Goal: Information Seeking & Learning: Learn about a topic

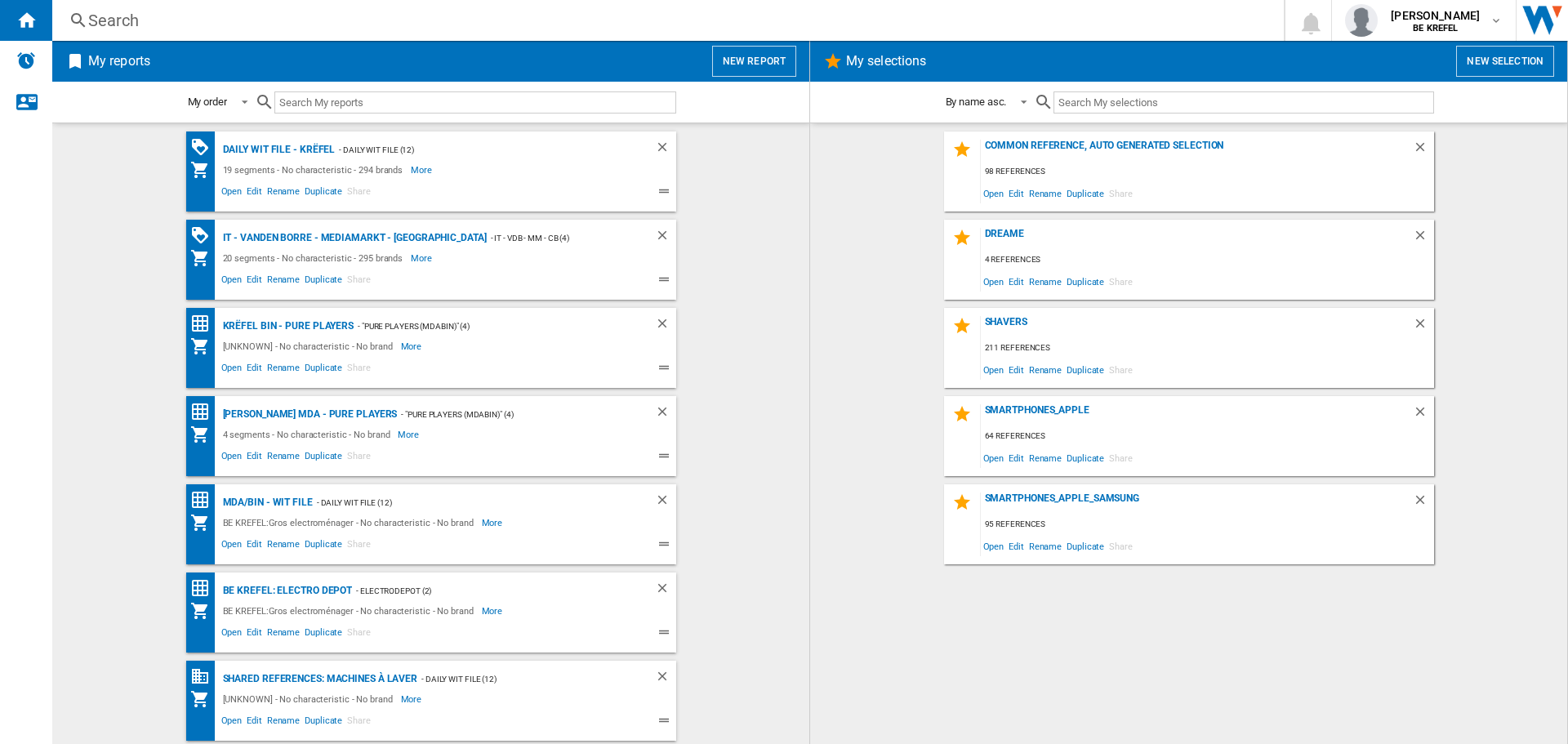
click at [114, 27] on div "Search" at bounding box center [664, 20] width 1153 height 23
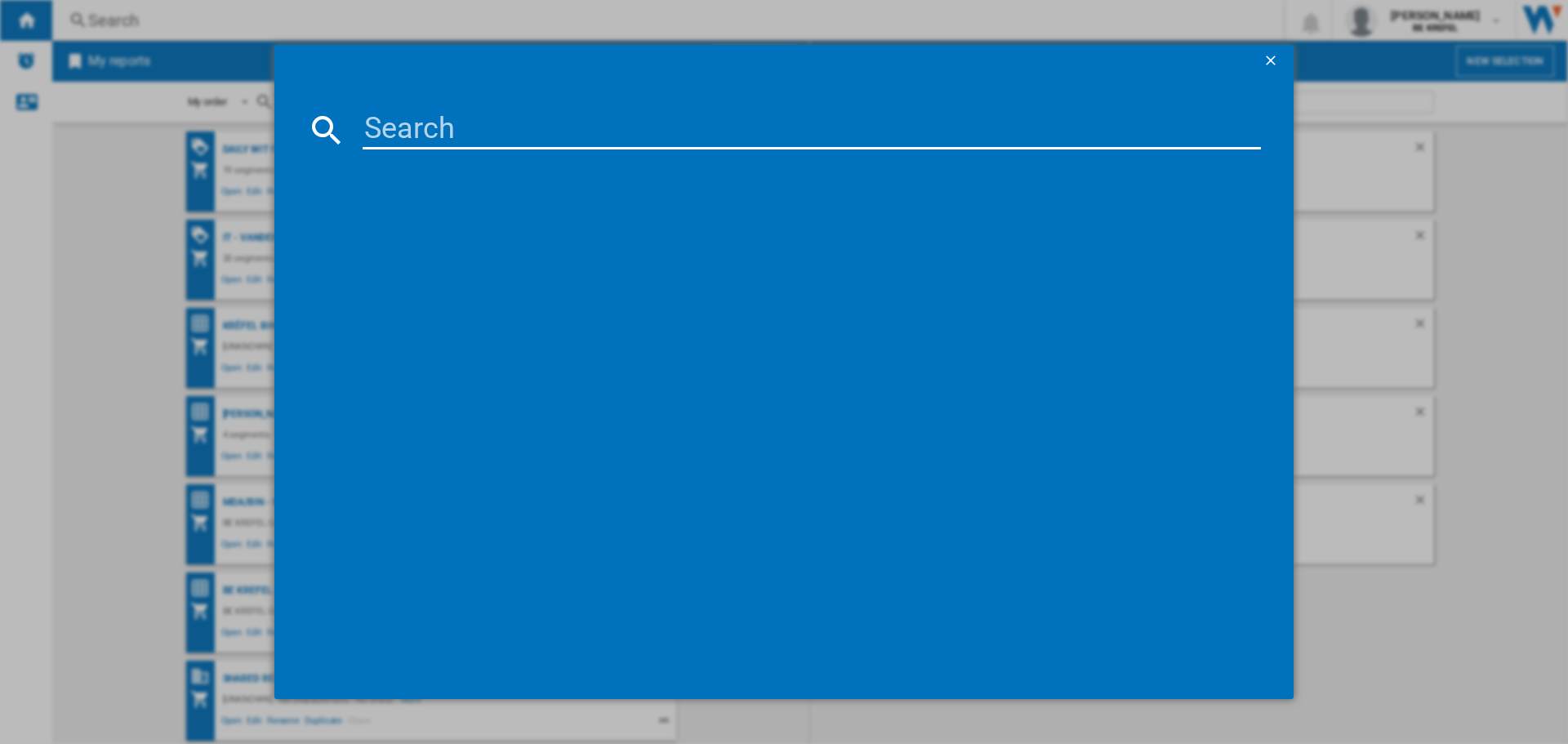
click at [416, 125] on input at bounding box center [811, 130] width 898 height 39
paste input "43000914"
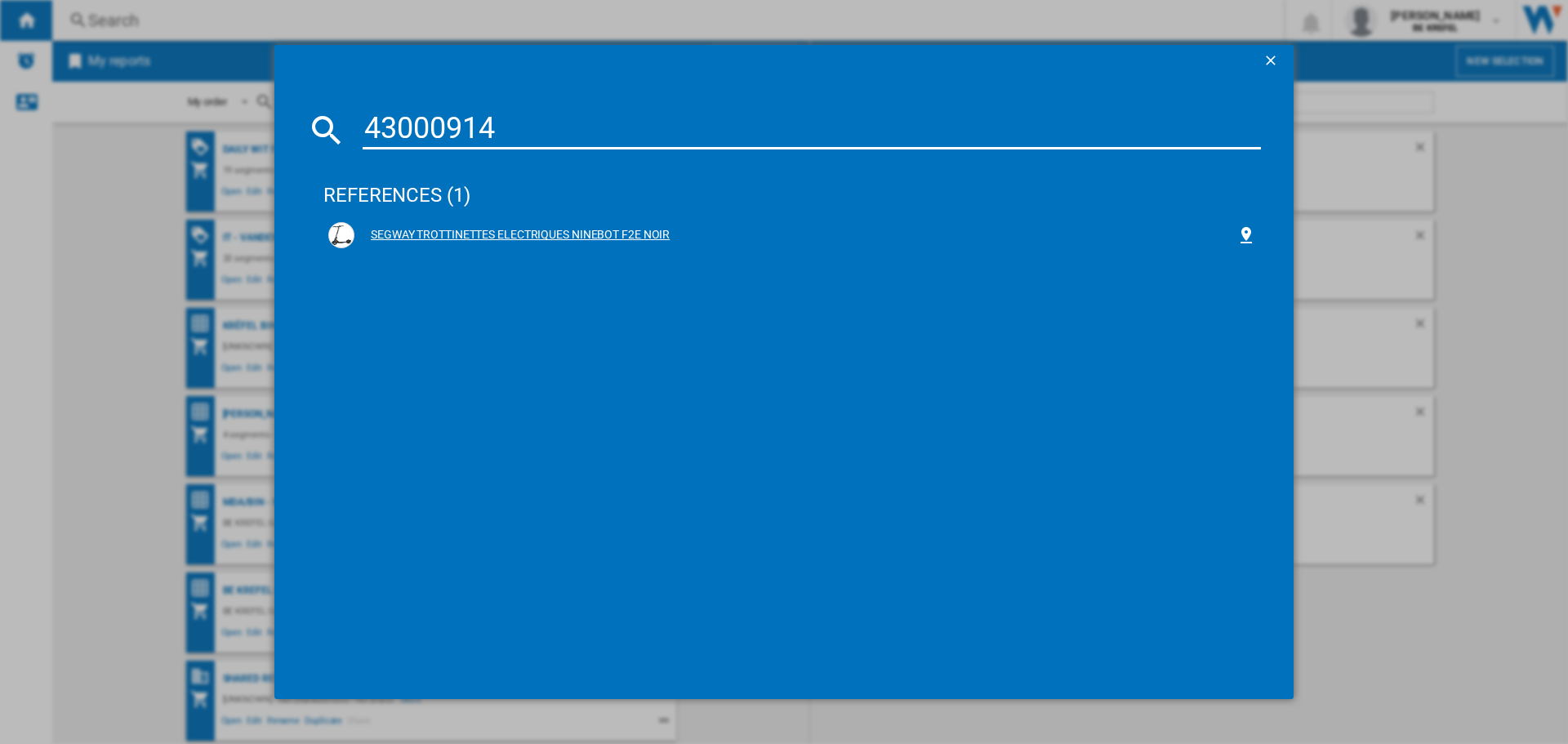
type input "43000914"
click at [511, 230] on div "SEGWAY TROTTINETTES ELECTRIQUES NINEBOT F2E NOIR" at bounding box center [795, 235] width 882 height 16
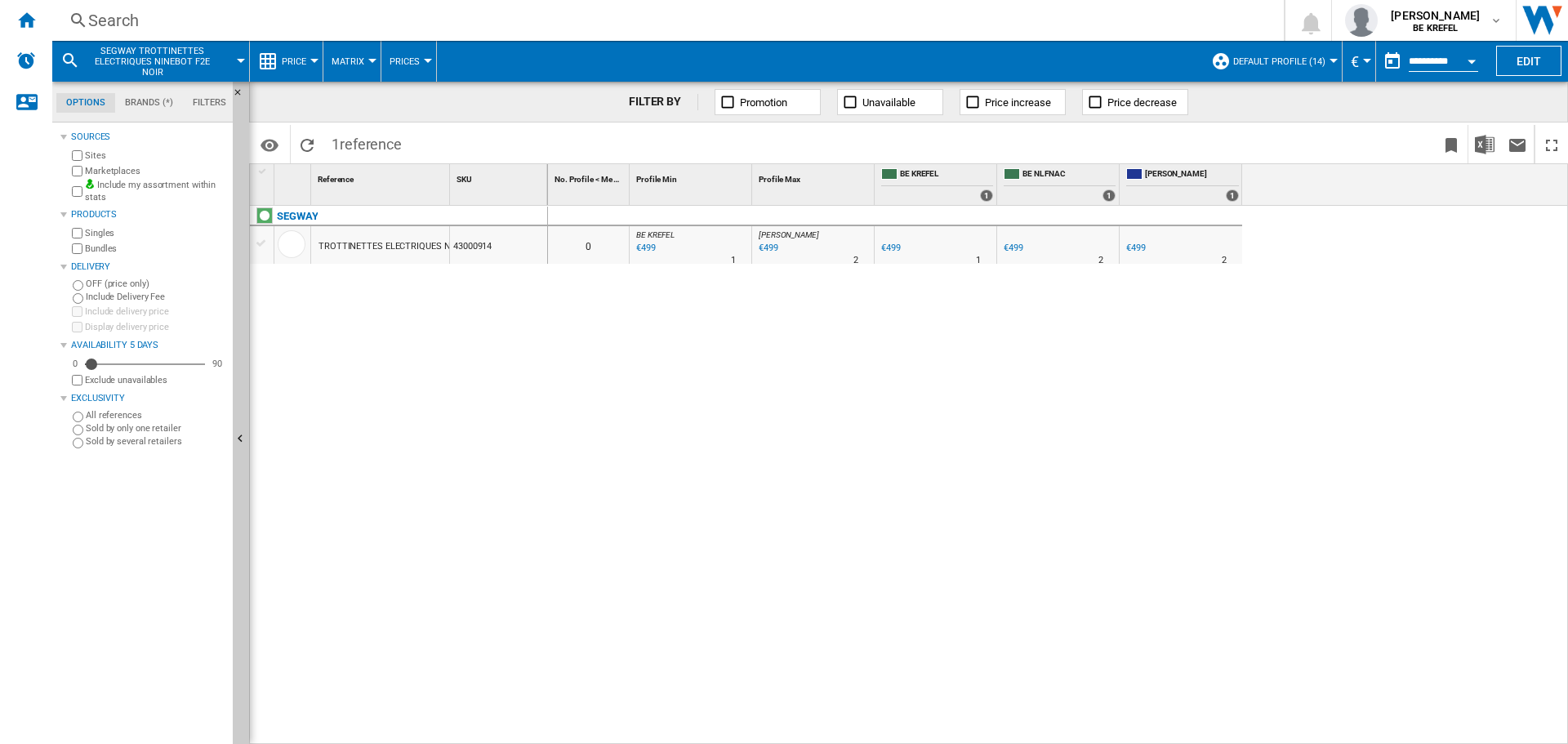
click at [302, 62] on span "Price" at bounding box center [294, 61] width 25 height 11
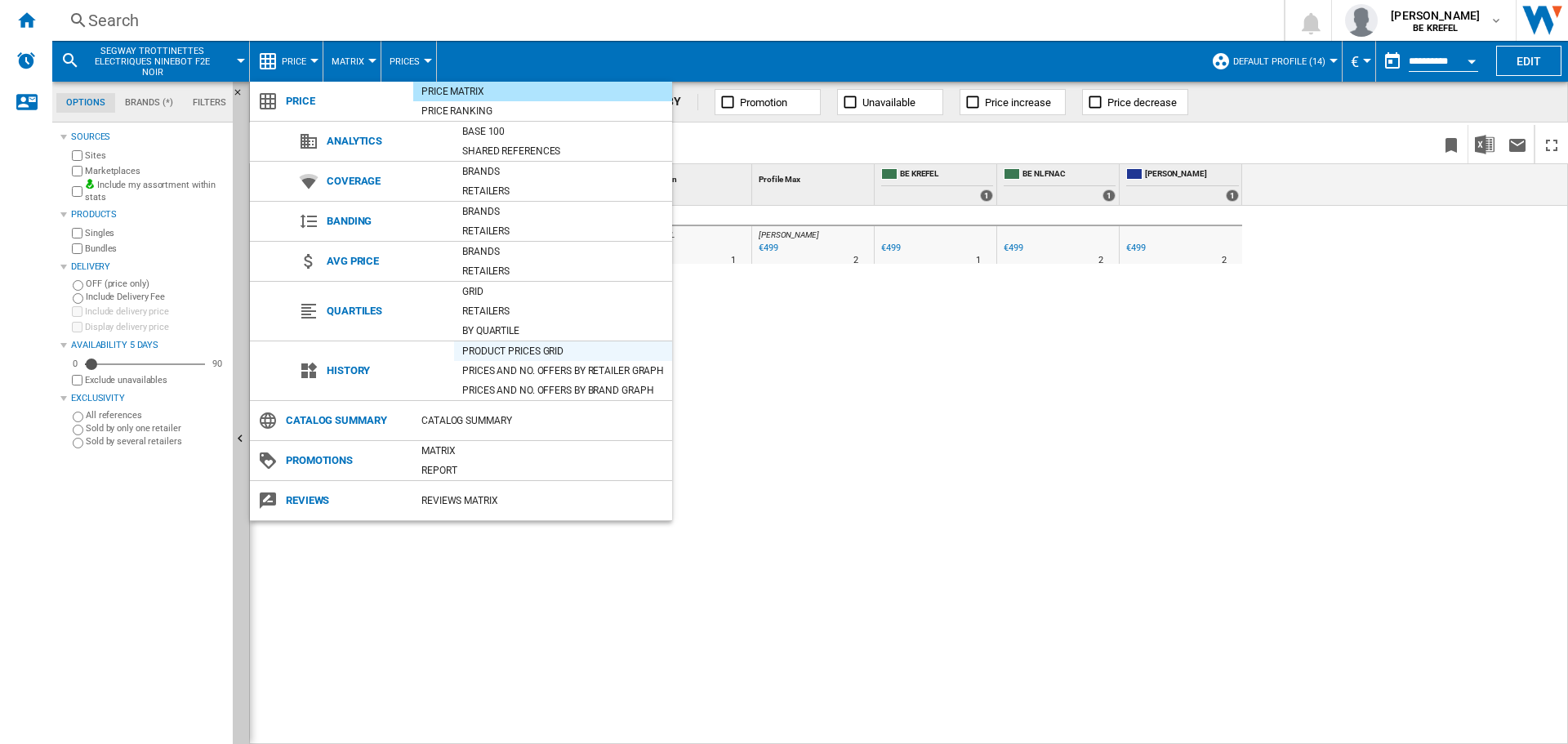
click at [515, 343] on div "Product prices grid" at bounding box center [563, 351] width 218 height 16
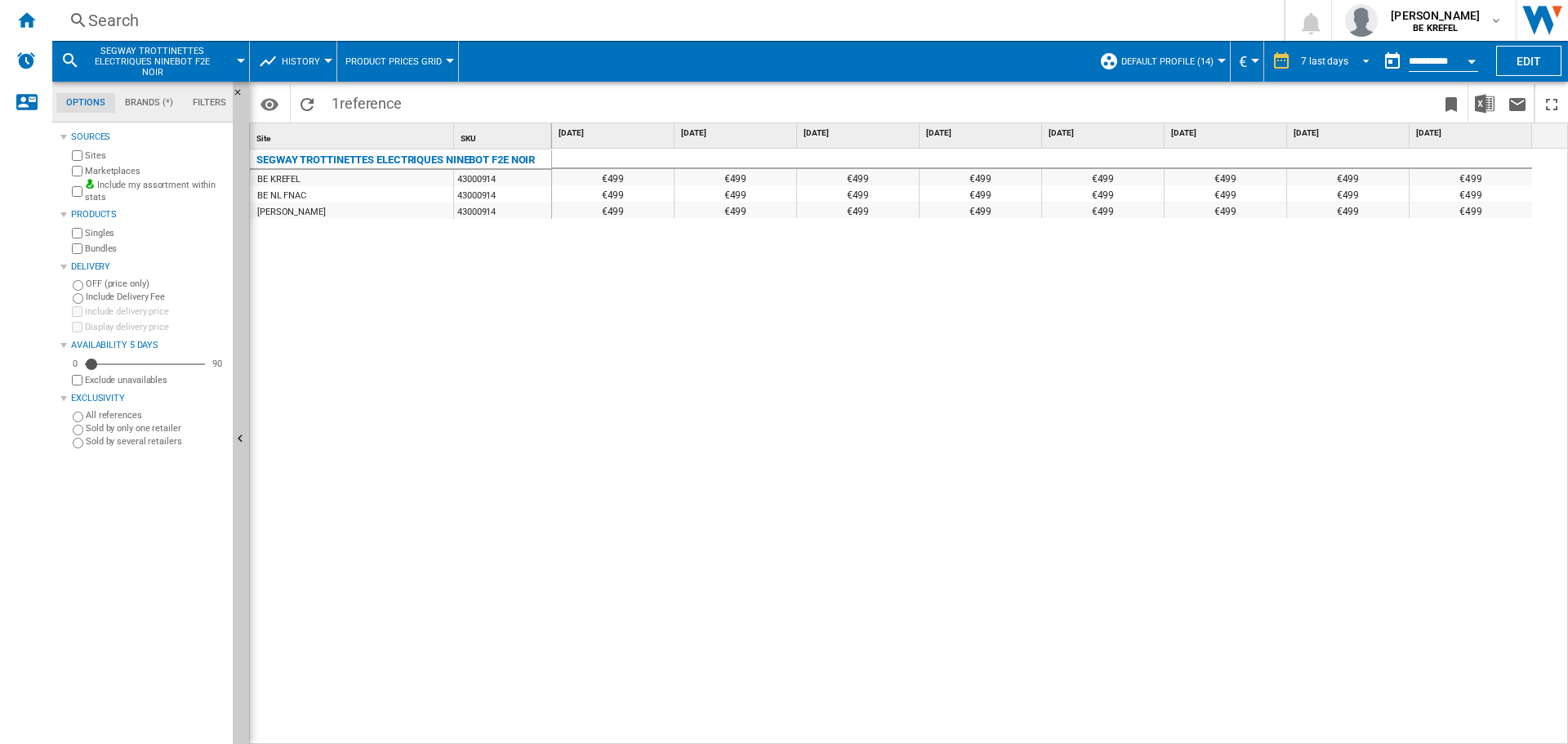
click at [1363, 61] on span "REPORTS.WIZARD.STEPS.REPORT.STEPS.REPORT_OPTIONS.PERIOD: 7 last days" at bounding box center [1361, 60] width 20 height 15
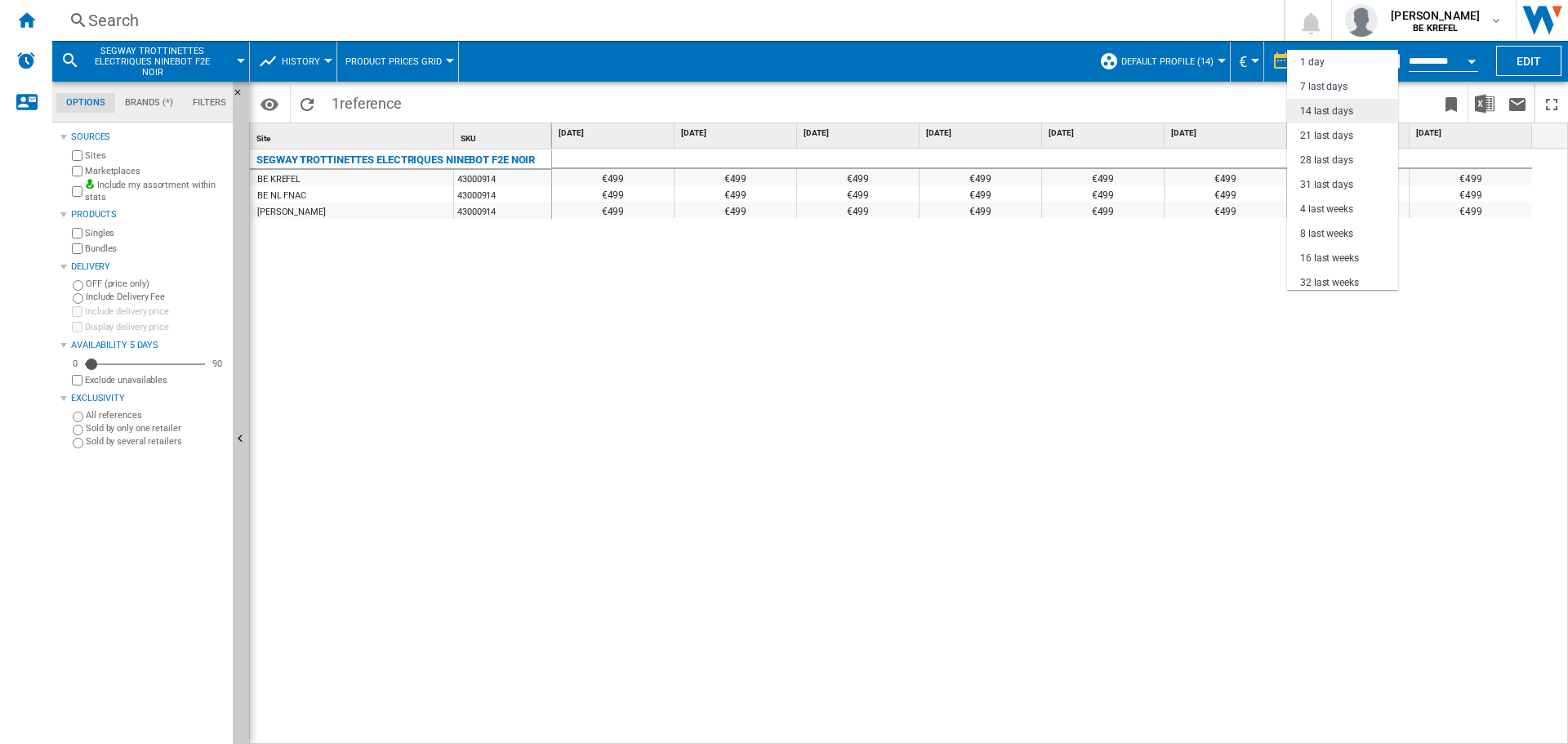
scroll to position [25, 0]
click at [1341, 210] on div "8 last weeks" at bounding box center [1326, 209] width 53 height 14
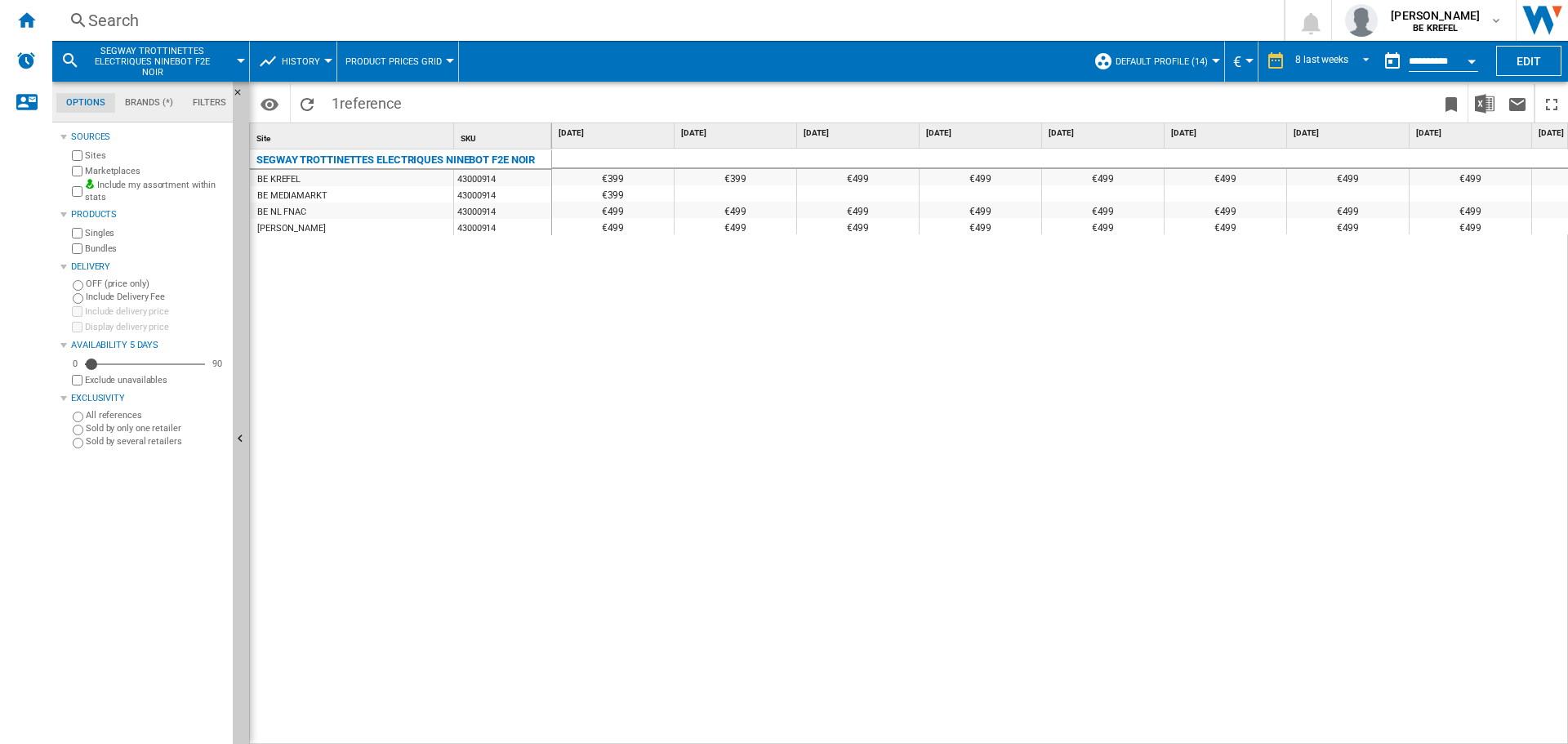
click at [486, 193] on div "43000914" at bounding box center [503, 194] width 97 height 16
click at [1212, 60] on div at bounding box center [1216, 60] width 8 height 4
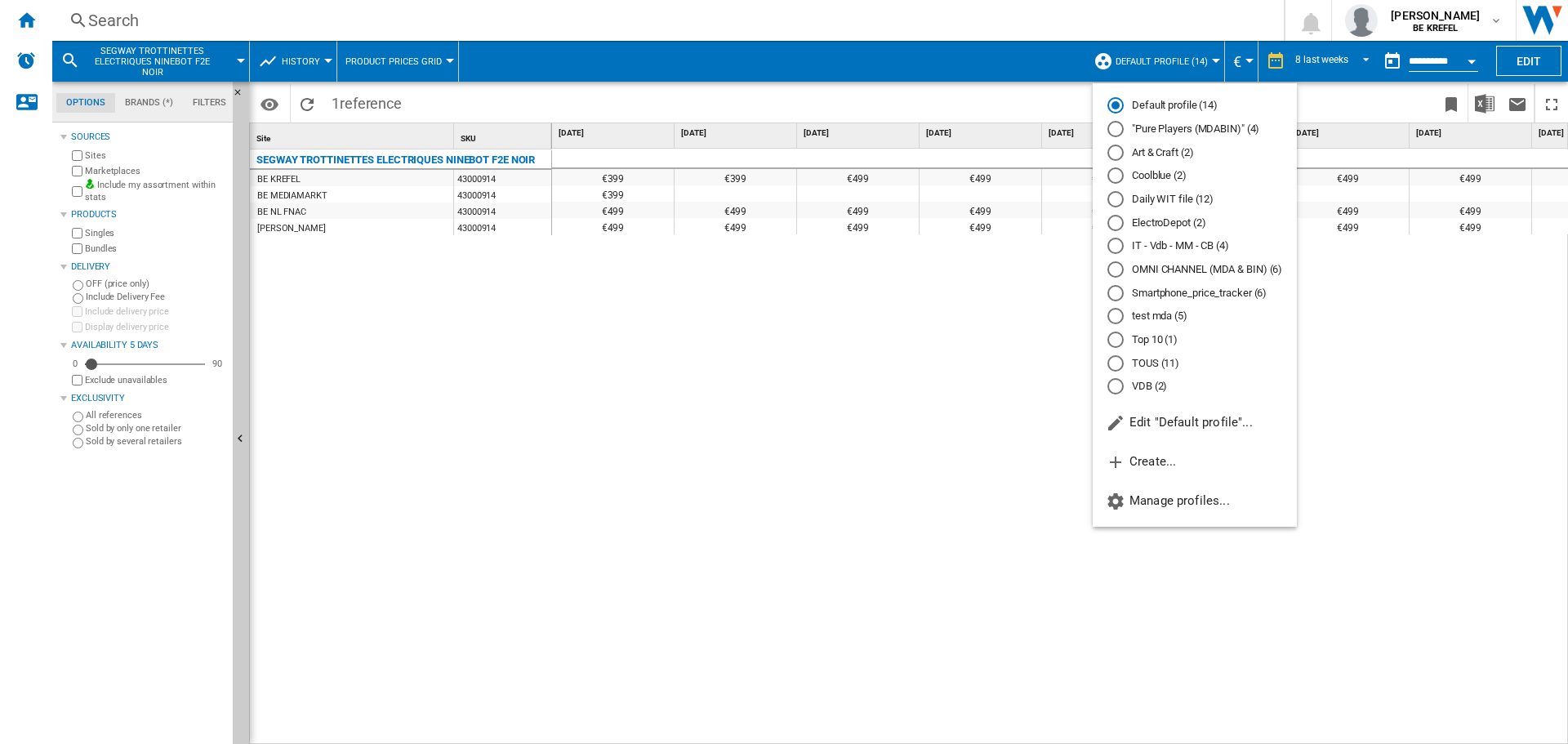
click at [1186, 40] on md-backdrop at bounding box center [784, 372] width 1568 height 744
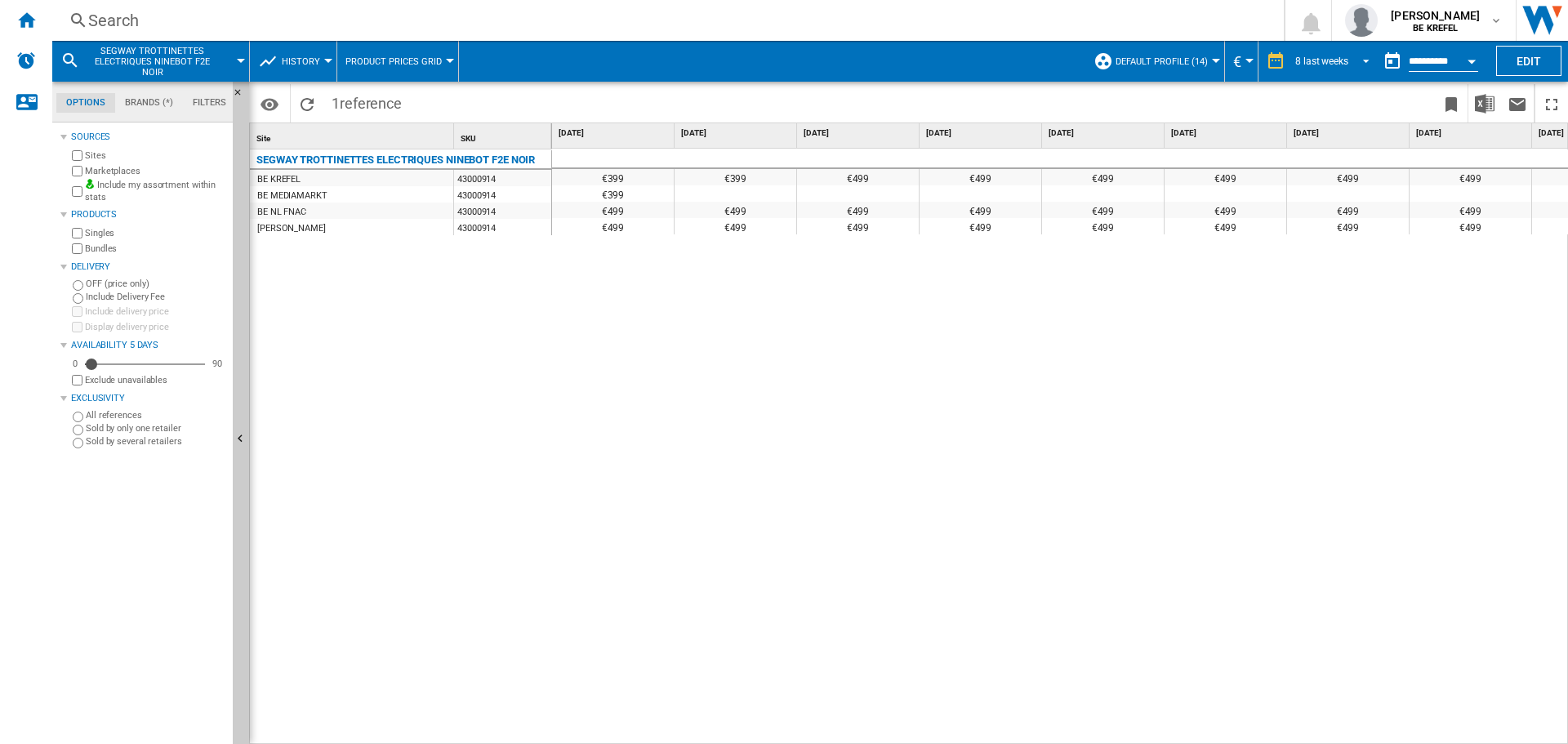
click at [1367, 57] on span "REPORTS.WIZARD.STEPS.REPORT.STEPS.REPORT_OPTIONS.PERIOD: 8 last weeks" at bounding box center [1361, 60] width 20 height 15
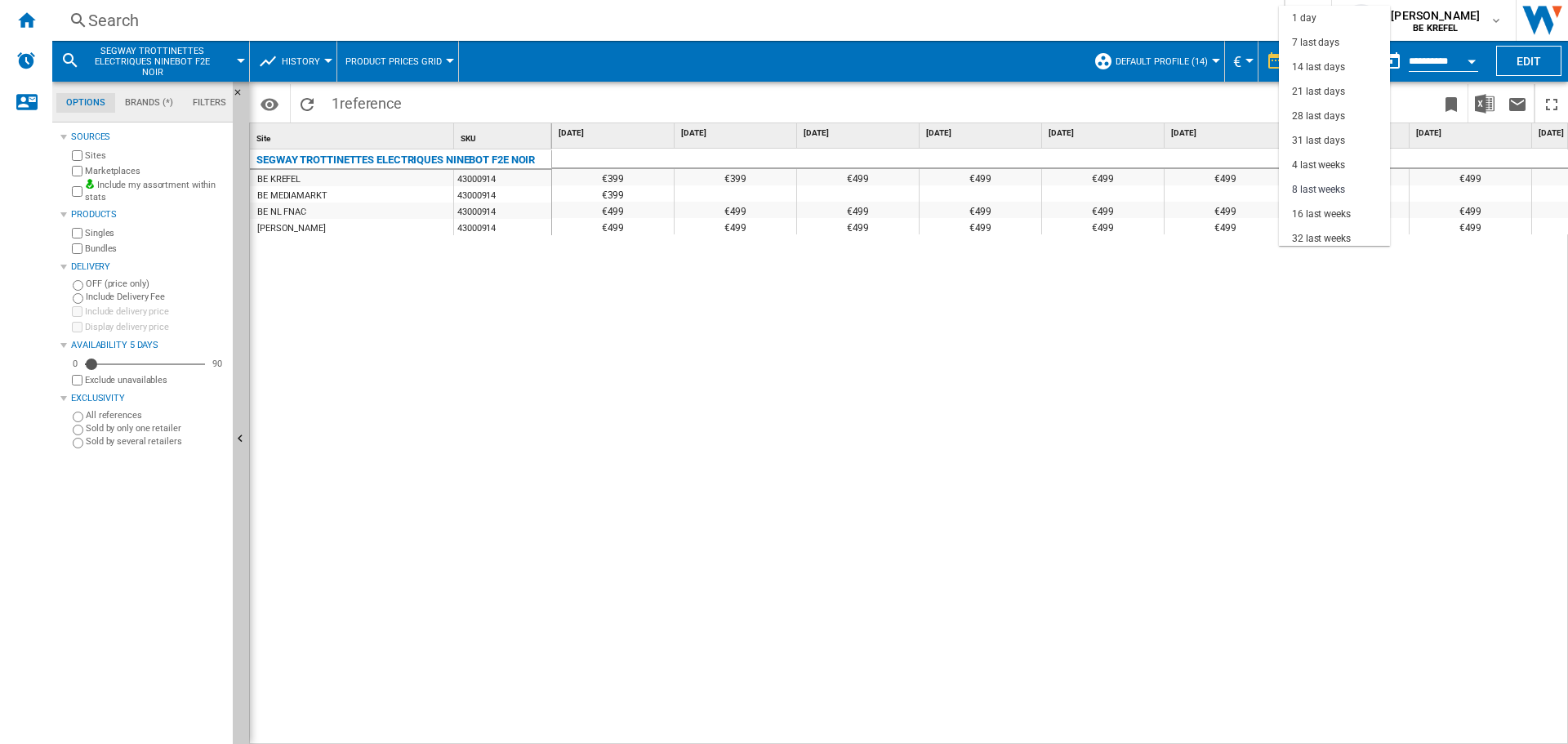
scroll to position [103, 0]
click at [1335, 154] on div "3 last months" at bounding box center [1322, 160] width 60 height 14
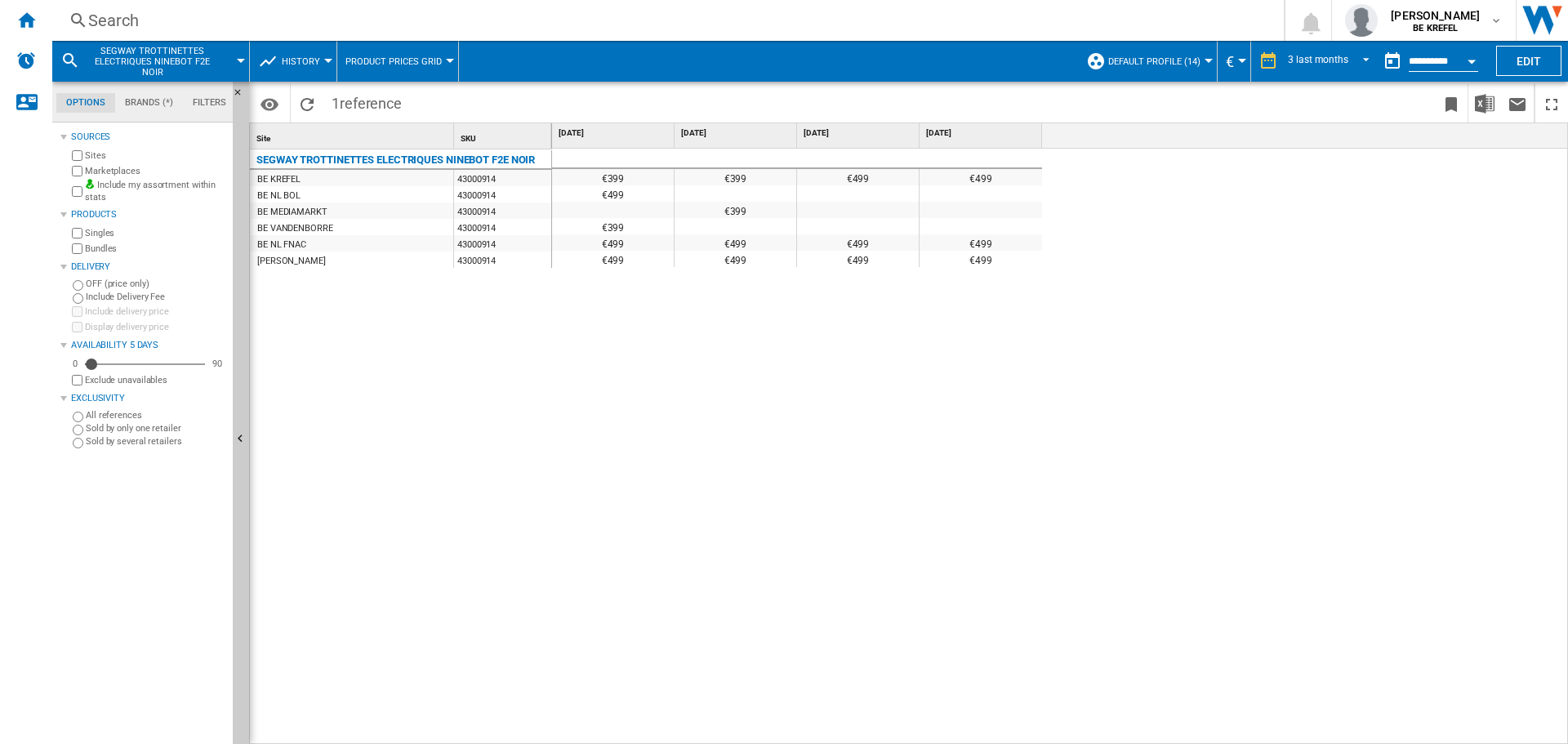
click at [93, 25] on div "Search" at bounding box center [664, 20] width 1153 height 23
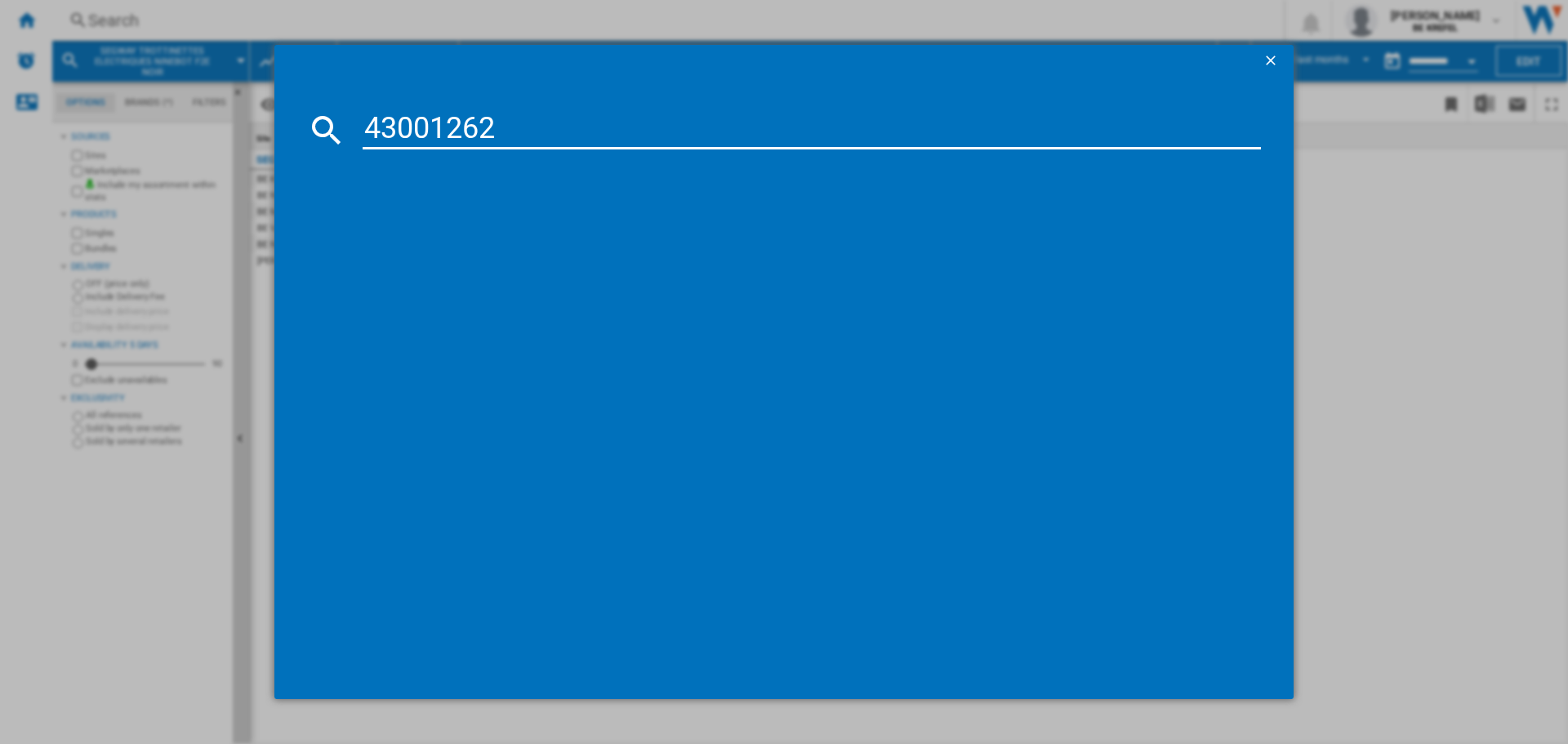
type input "43001262"
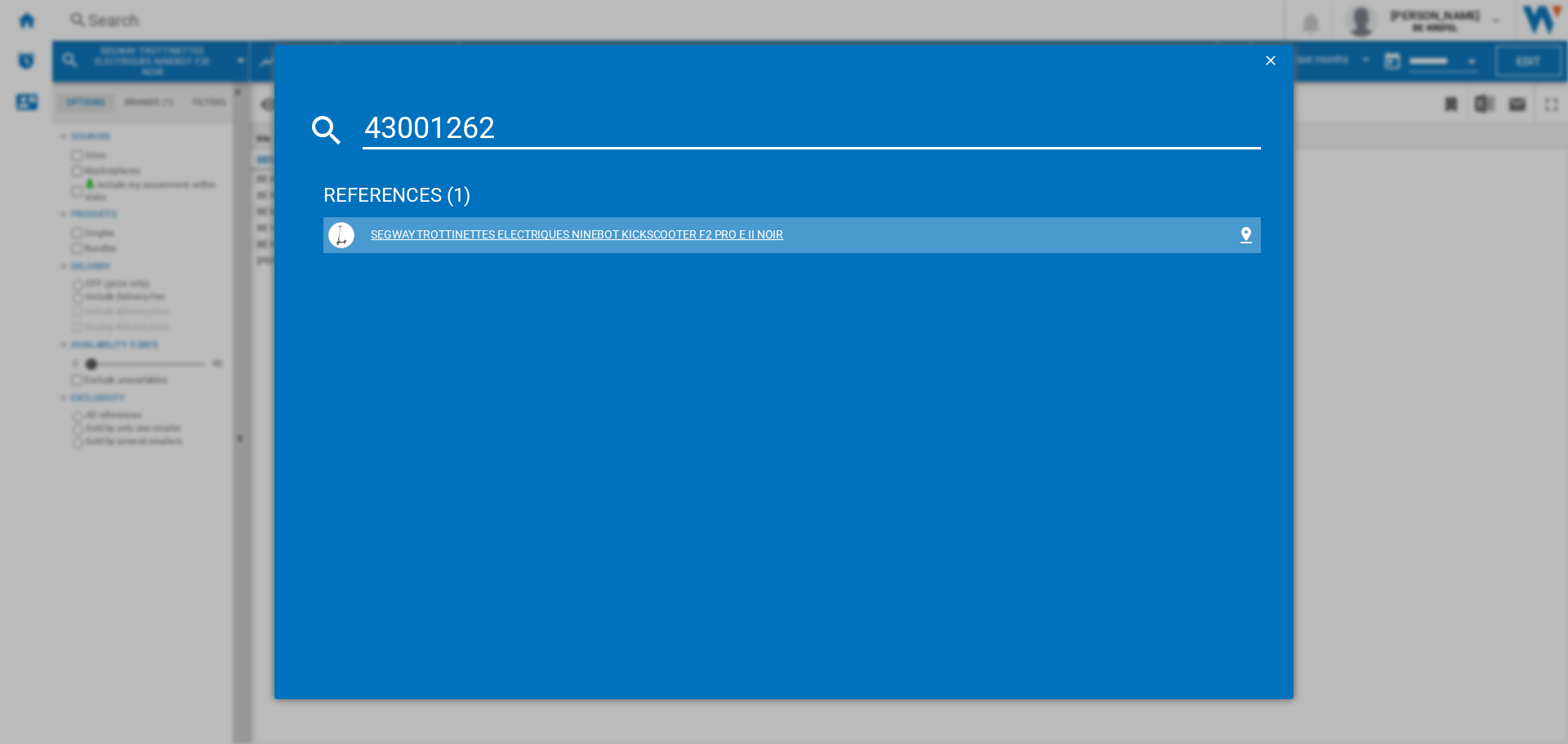
click at [582, 238] on div "SEGWAY TROTTINETTES ELECTRIQUES NINEBOT KICKSCOOTER F2 PRO E II NOIR" at bounding box center [795, 235] width 882 height 16
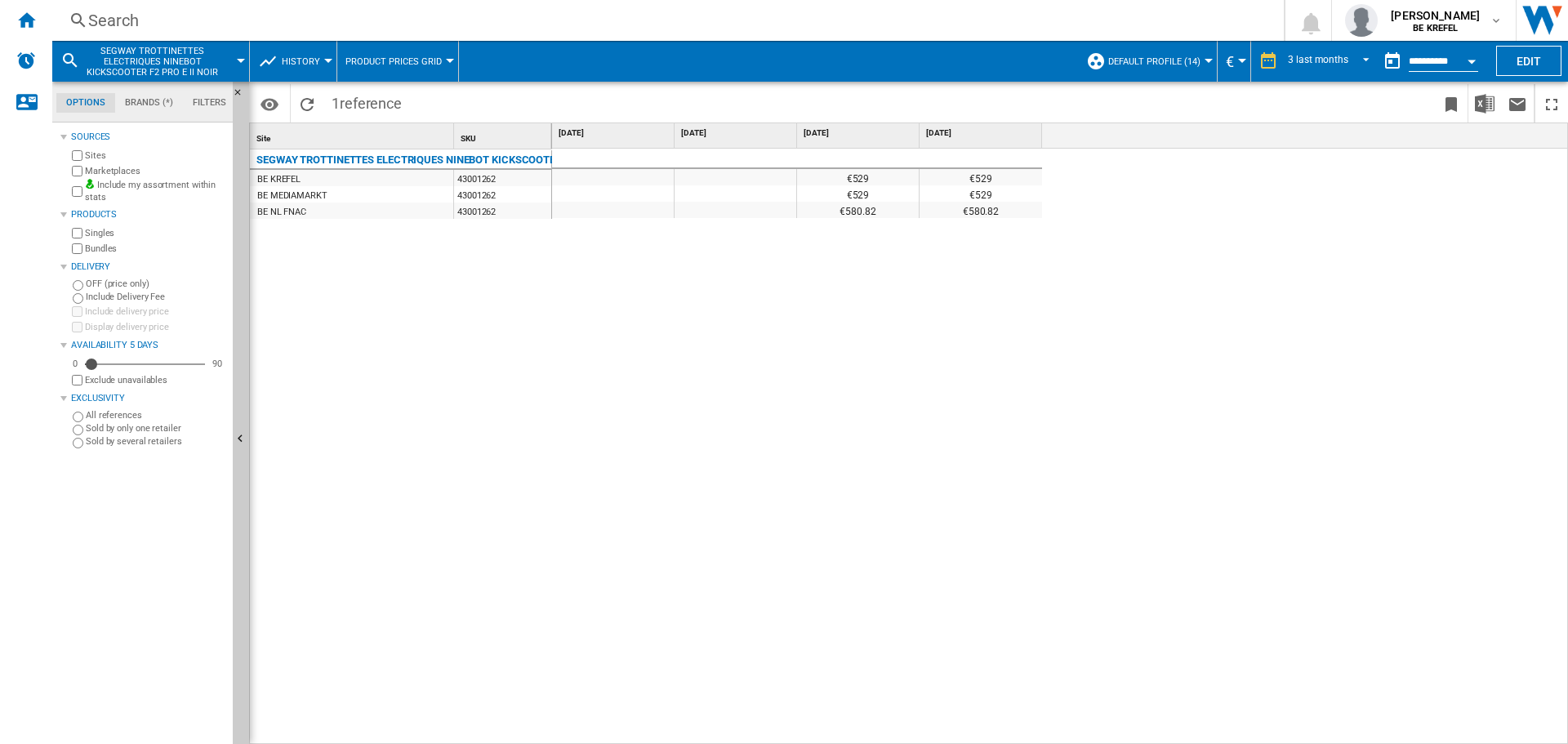
click at [525, 158] on div "SEGWAY TROTTINETTES ELECTRIQUES NINEBOT KICKSCOOTER F2 PRO E II NOIR" at bounding box center [404, 160] width 296 height 20
click at [101, 29] on div "Search" at bounding box center [664, 20] width 1153 height 23
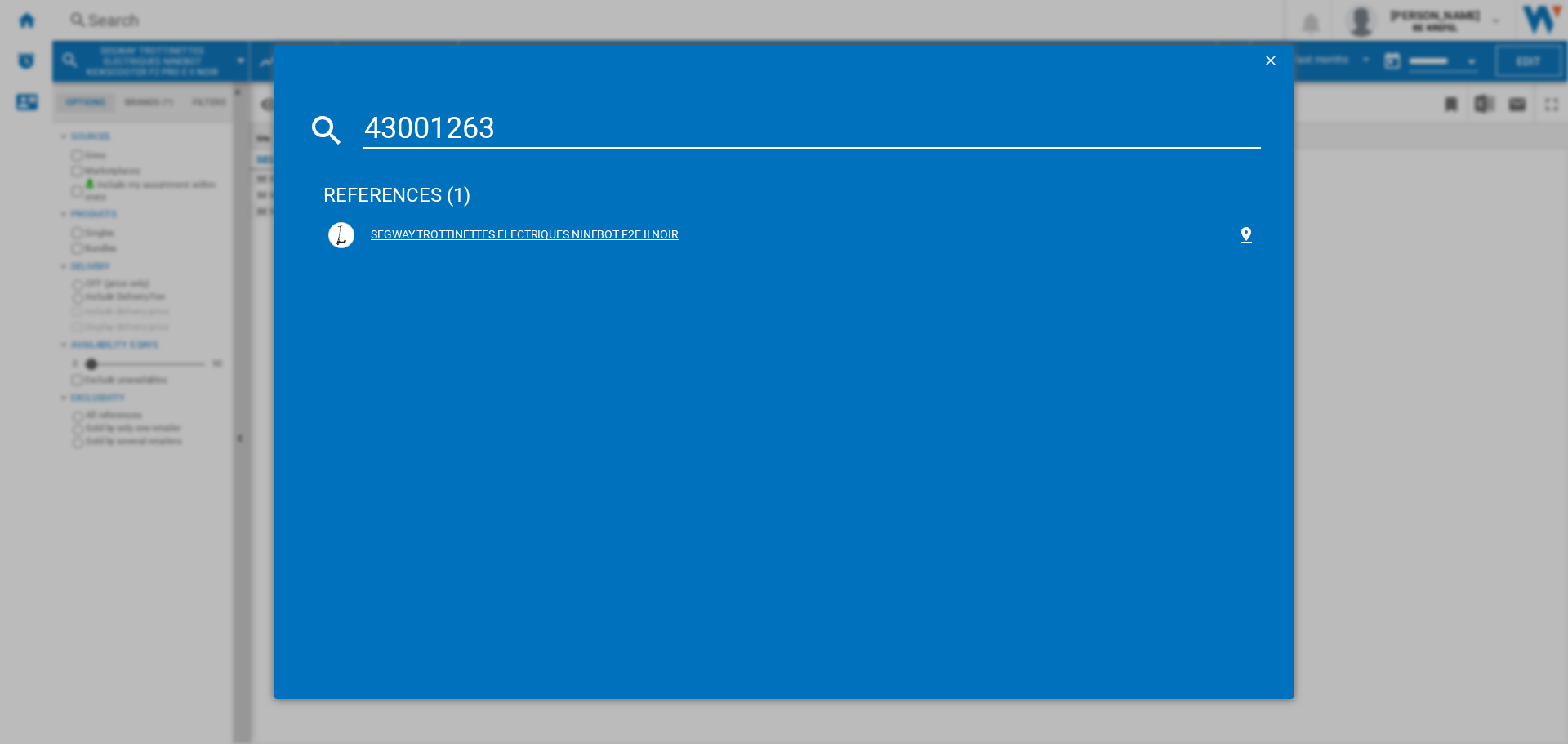
type input "43001263"
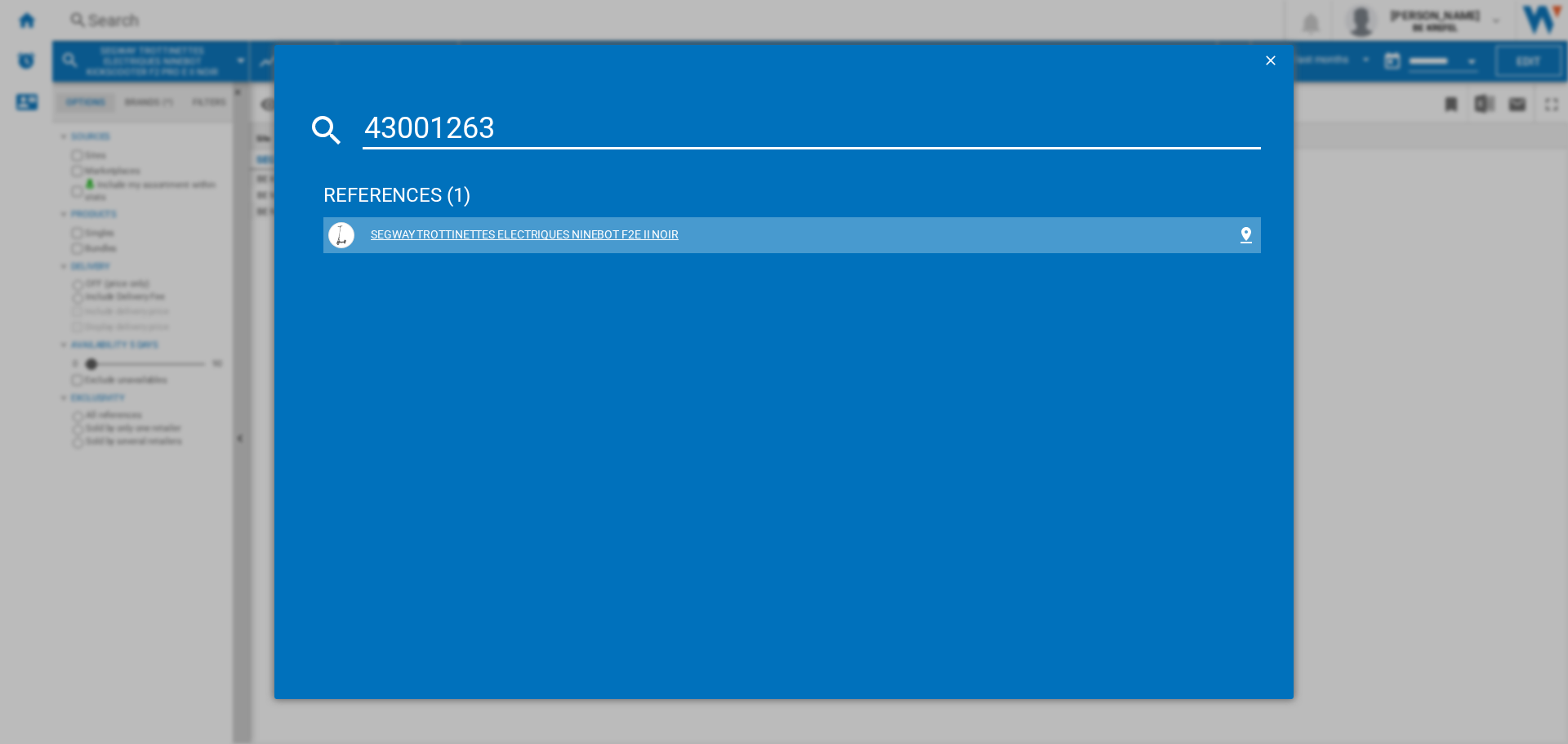
click at [640, 234] on div "SEGWAY TROTTINETTES ELECTRIQUES NINEBOT F2E II NOIR" at bounding box center [795, 235] width 882 height 16
